Goal: Navigation & Orientation: Find specific page/section

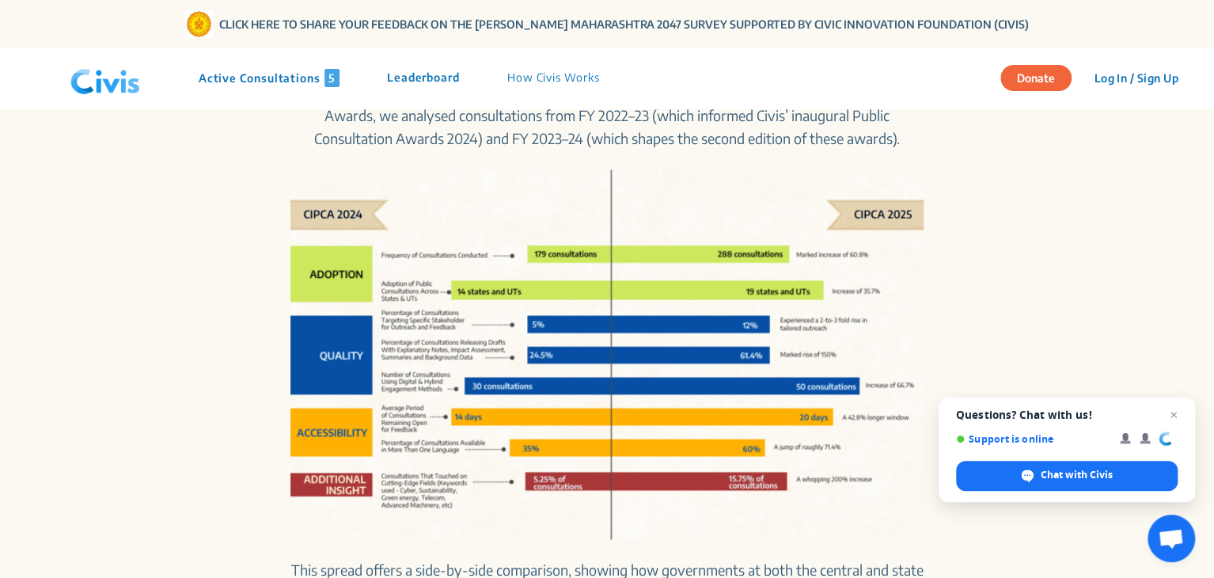
scroll to position [1133, 0]
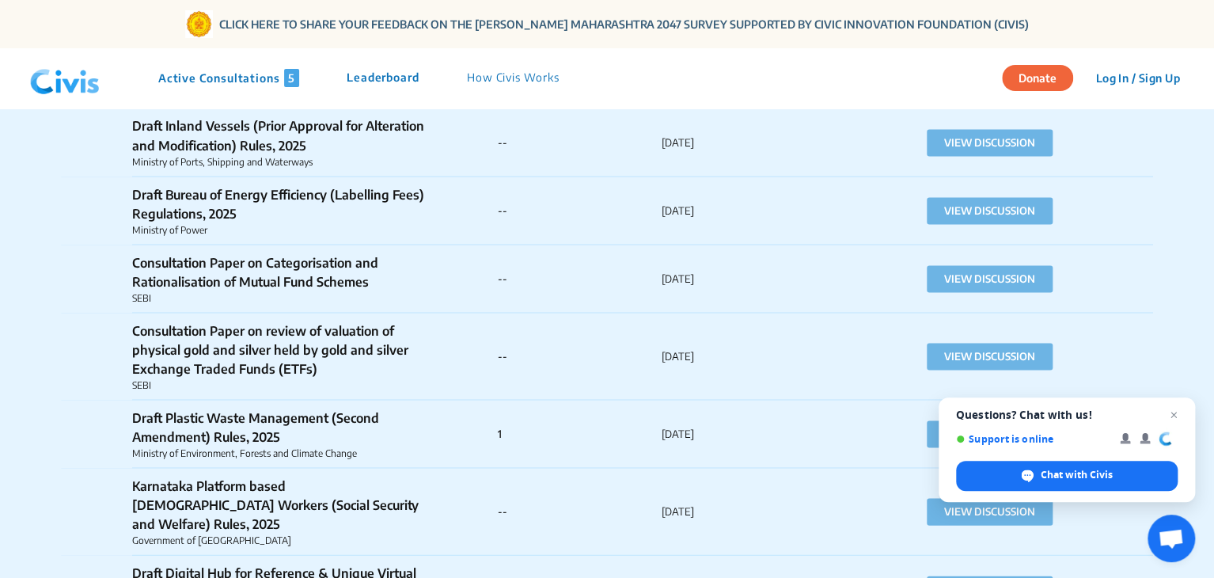
scroll to position [1379, 0]
